Goal: Check status: Check status

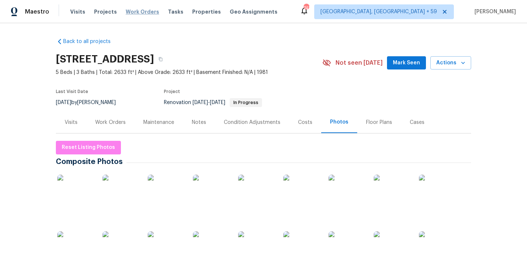
click at [142, 8] on span "Work Orders" at bounding box center [142, 11] width 33 height 7
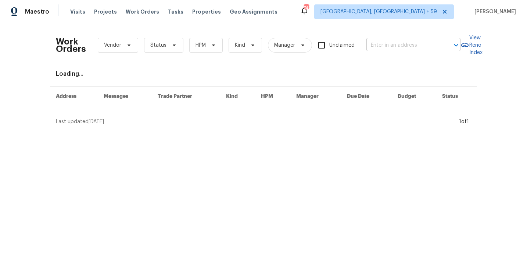
click at [397, 41] on input "text" at bounding box center [404, 45] width 74 height 11
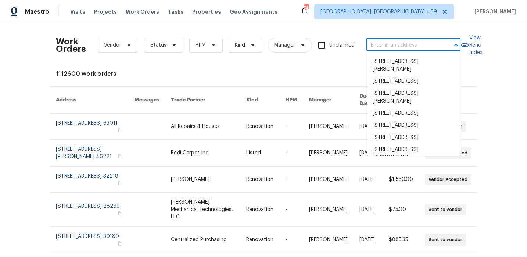
paste input "[STREET_ADDRESS][PERSON_NAME]"
type input "[STREET_ADDRESS][PERSON_NAME]"
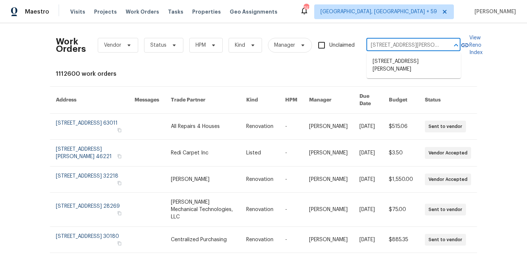
click at [392, 59] on li "[STREET_ADDRESS][PERSON_NAME]" at bounding box center [414, 66] width 94 height 20
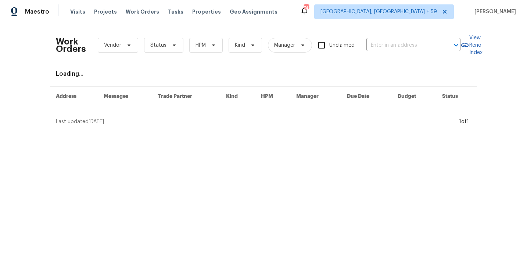
type input "[STREET_ADDRESS][PERSON_NAME]"
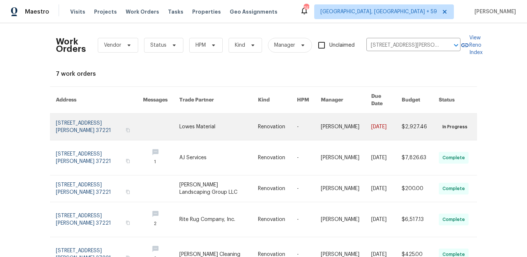
click at [64, 120] on link at bounding box center [99, 127] width 87 height 26
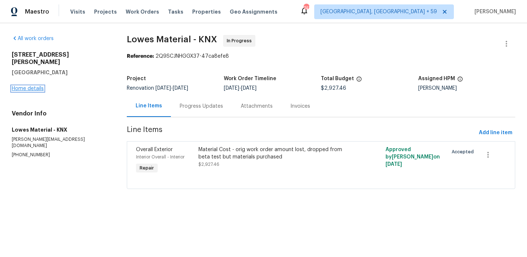
click at [35, 86] on link "Home details" at bounding box center [28, 88] width 32 height 5
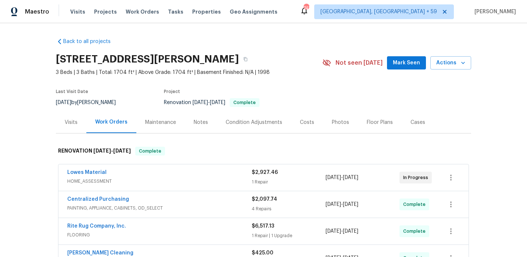
click at [67, 120] on div "Visits" at bounding box center [71, 122] width 13 height 7
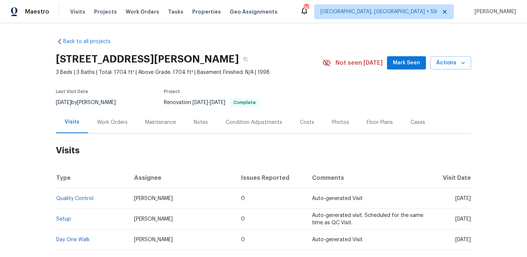
scroll to position [64, 0]
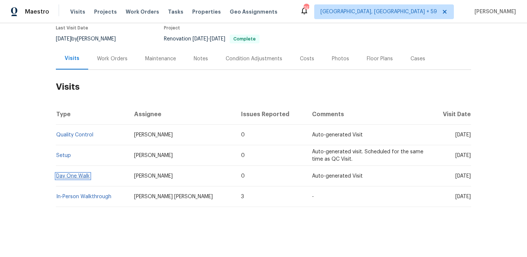
click at [81, 174] on link "Day One Walk" at bounding box center [72, 176] width 33 height 5
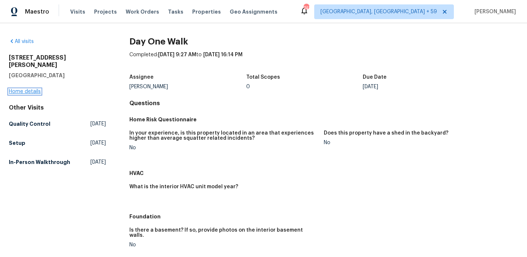
click at [35, 89] on link "Home details" at bounding box center [25, 91] width 32 height 5
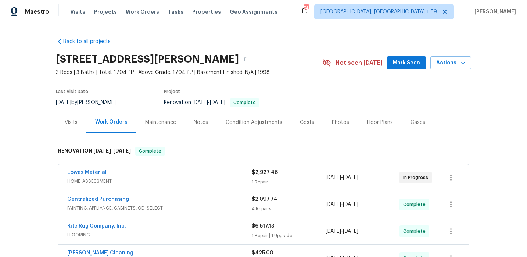
click at [73, 122] on div "Visits" at bounding box center [71, 122] width 13 height 7
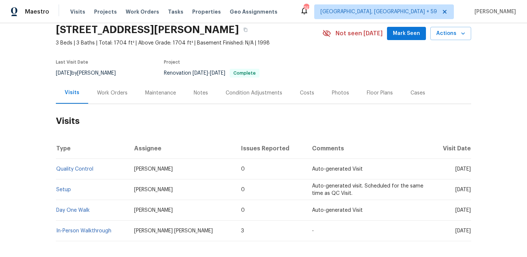
scroll to position [64, 0]
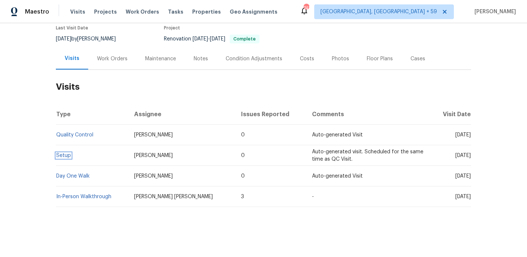
click at [68, 154] on link "Setup" at bounding box center [63, 155] width 15 height 5
